Goal: Task Accomplishment & Management: Manage account settings

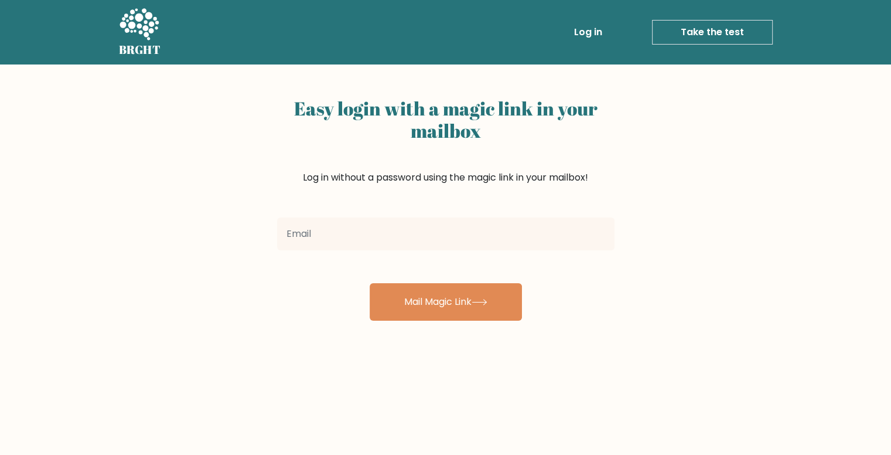
click at [372, 236] on input "email" at bounding box center [446, 233] width 338 height 33
type input "fatimazahraealawi@gmail.com"
click at [370, 283] on button "Mail Magic Link" at bounding box center [446, 302] width 152 height 38
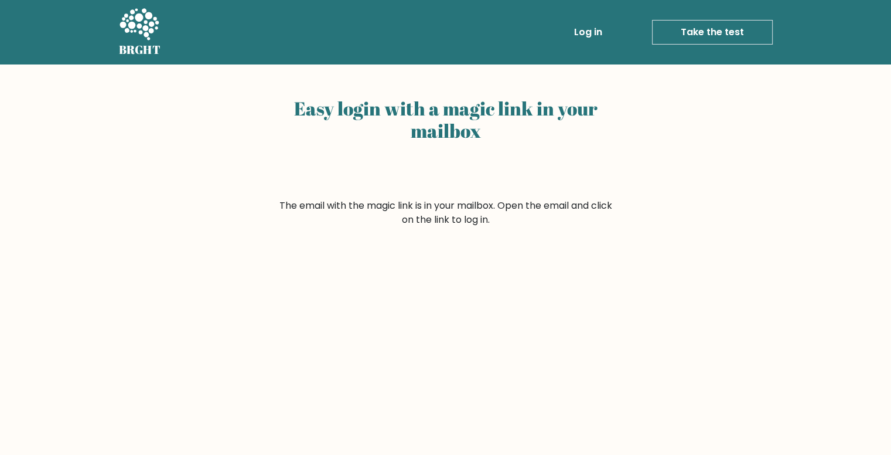
click at [587, 31] on link "Log in" at bounding box center [589, 32] width 38 height 23
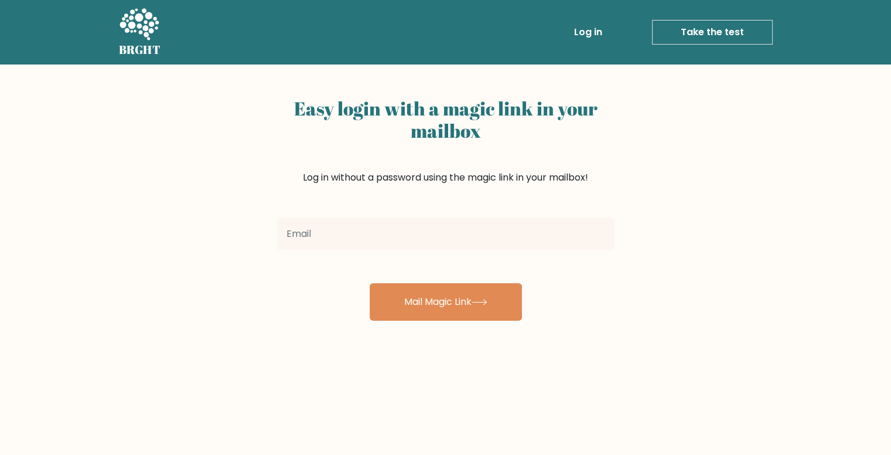
click at [440, 230] on input "email" at bounding box center [446, 233] width 338 height 33
type input "[EMAIL_ADDRESS][DOMAIN_NAME]"
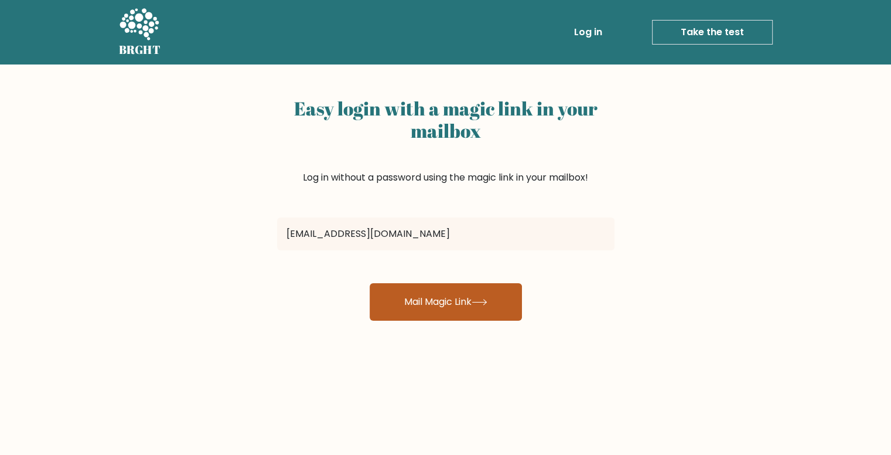
click at [438, 308] on button "Mail Magic Link" at bounding box center [446, 302] width 152 height 38
